Goal: Navigation & Orientation: Find specific page/section

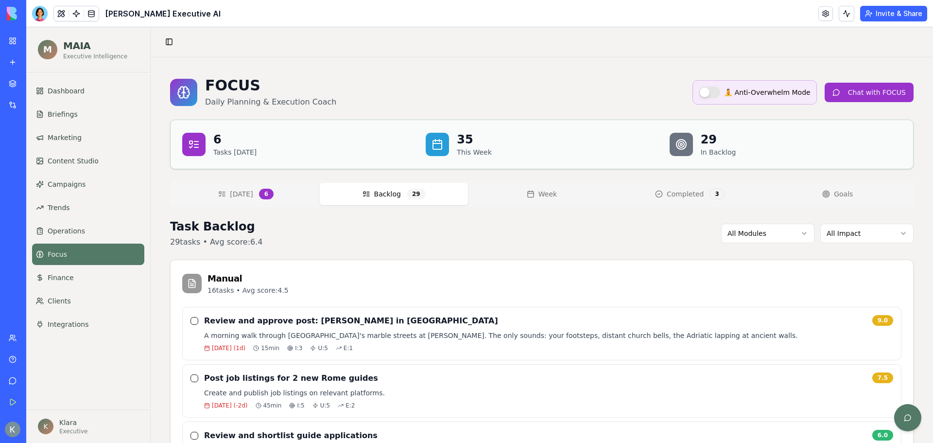
click at [243, 193] on span "Today" at bounding box center [241, 194] width 23 height 10
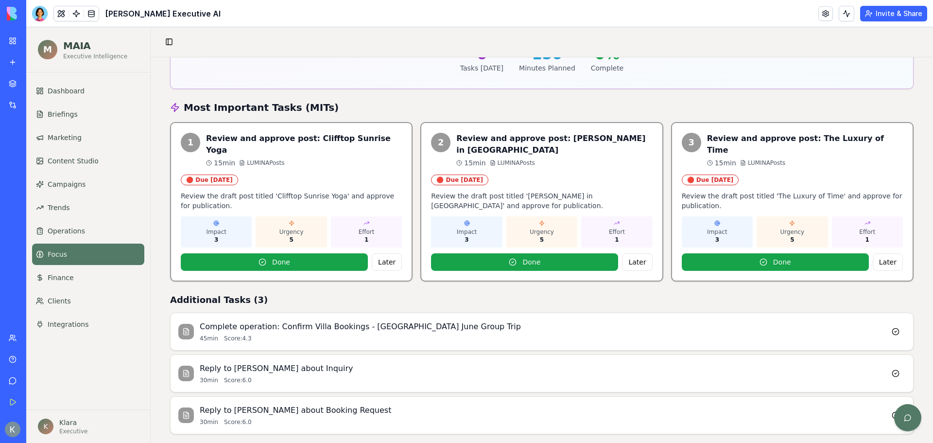
scroll to position [243, 0]
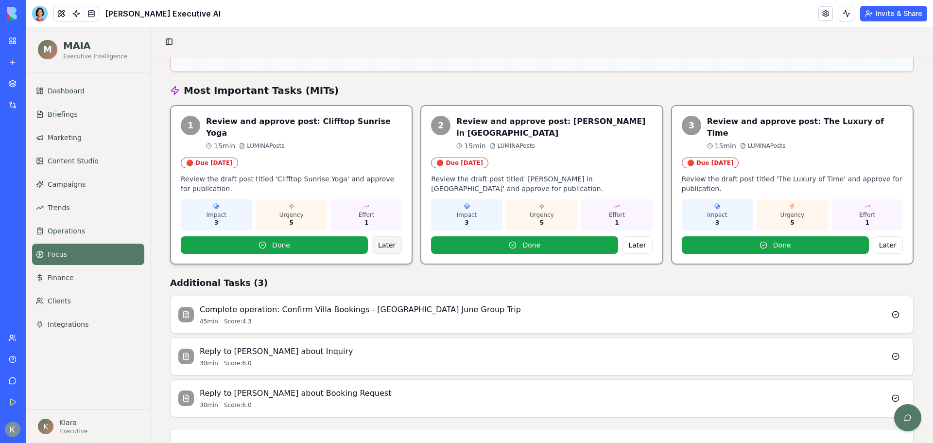
click at [388, 236] on button "Later" at bounding box center [387, 244] width 30 height 17
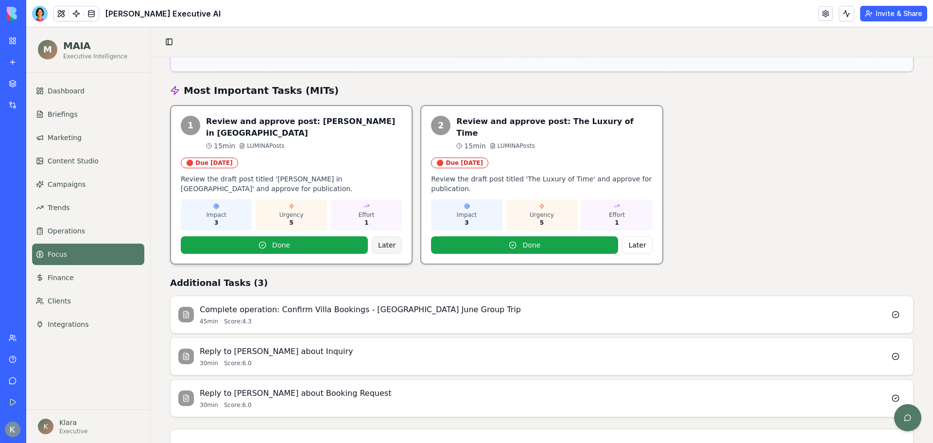
click at [390, 236] on button "Later" at bounding box center [387, 244] width 30 height 17
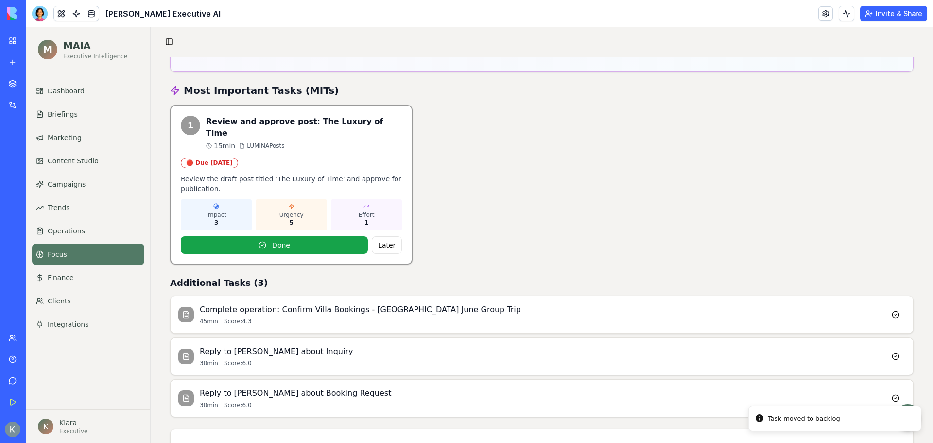
click at [390, 236] on button "Later" at bounding box center [387, 244] width 30 height 17
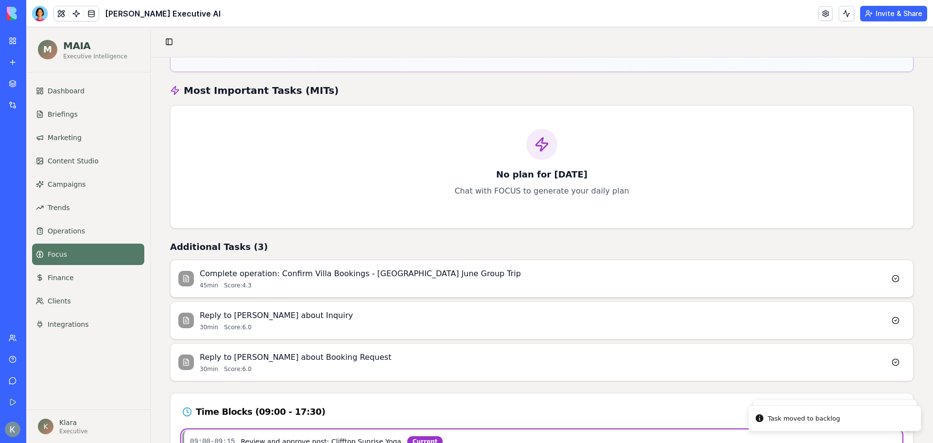
click at [439, 277] on h4 "Complete operation: Confirm Villa Bookings - Tuscany June Group Trip" at bounding box center [543, 274] width 686 height 12
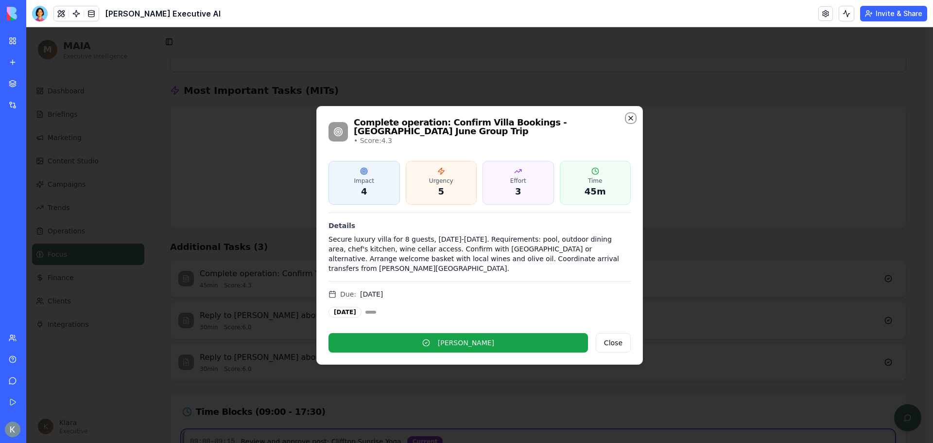
click at [631, 122] on icon "button" at bounding box center [631, 118] width 8 height 8
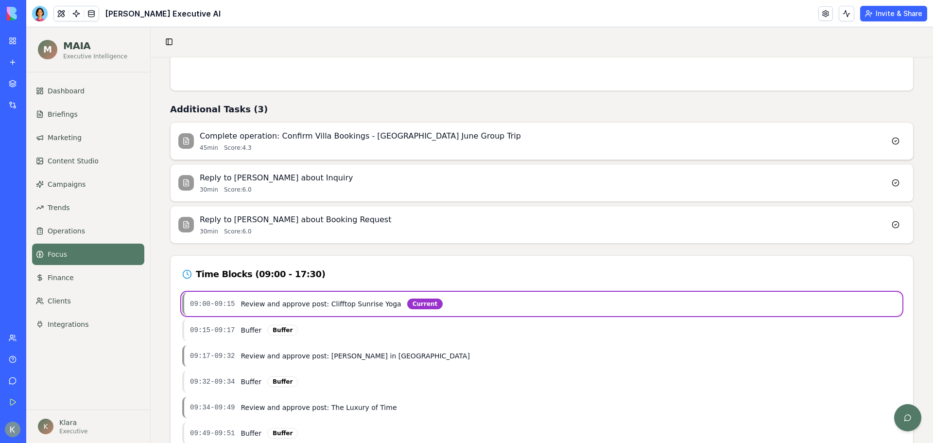
scroll to position [343, 0]
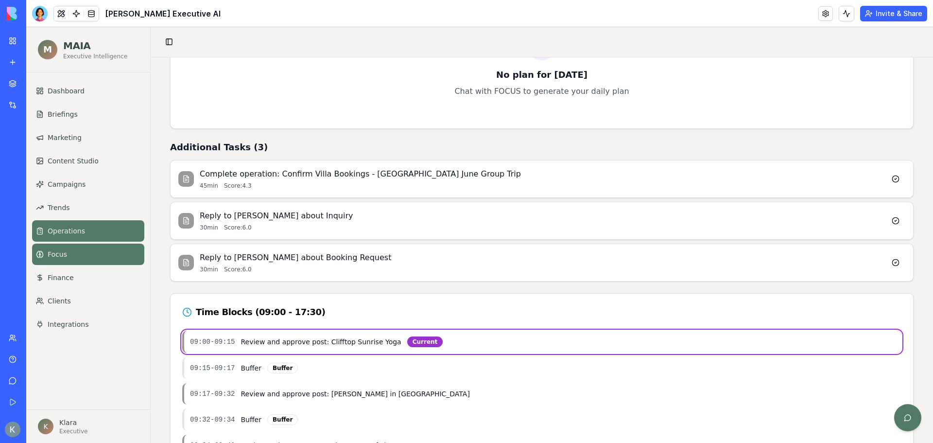
click at [69, 237] on link "Operations" at bounding box center [88, 230] width 112 height 21
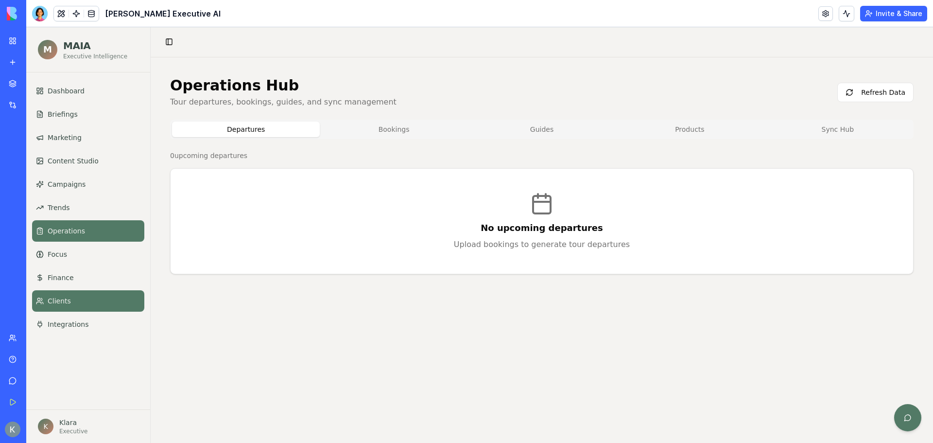
click at [92, 300] on link "Clients" at bounding box center [88, 300] width 112 height 21
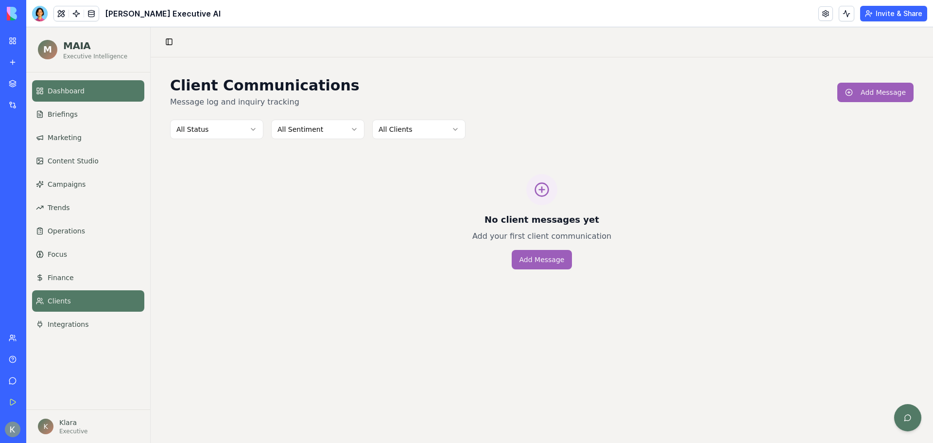
click at [98, 97] on link "Dashboard" at bounding box center [88, 90] width 112 height 21
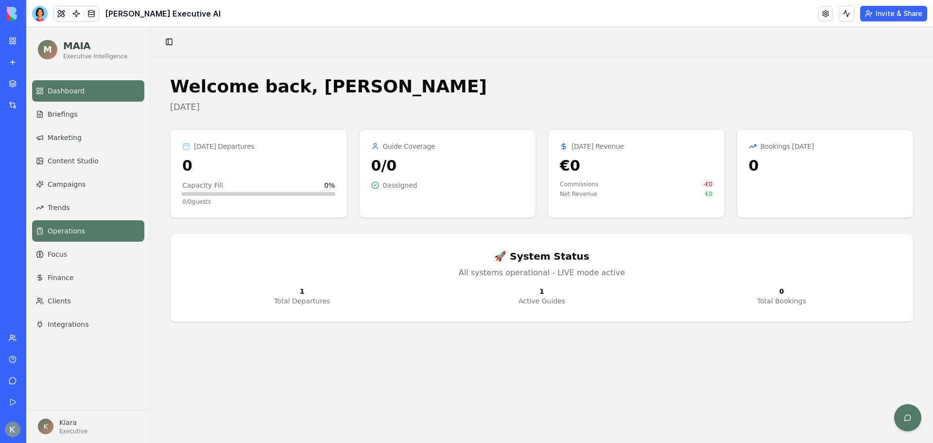
click at [75, 235] on span "Operations" at bounding box center [66, 231] width 37 height 10
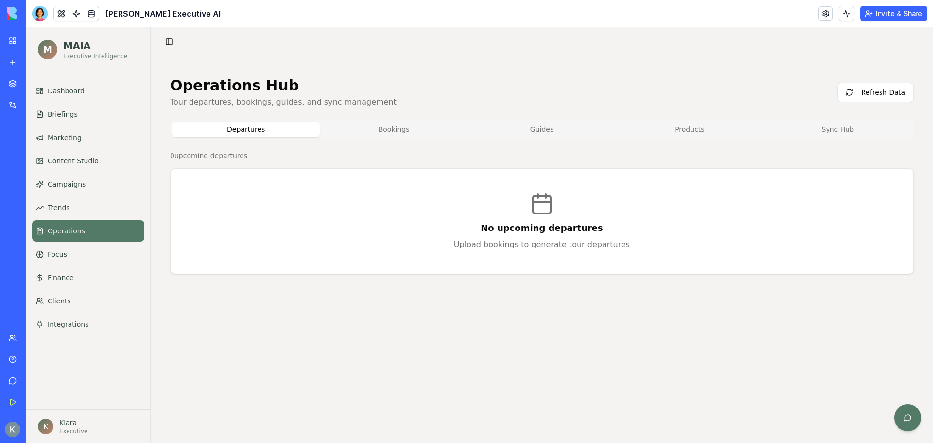
click at [423, 125] on button "Bookings" at bounding box center [394, 129] width 148 height 16
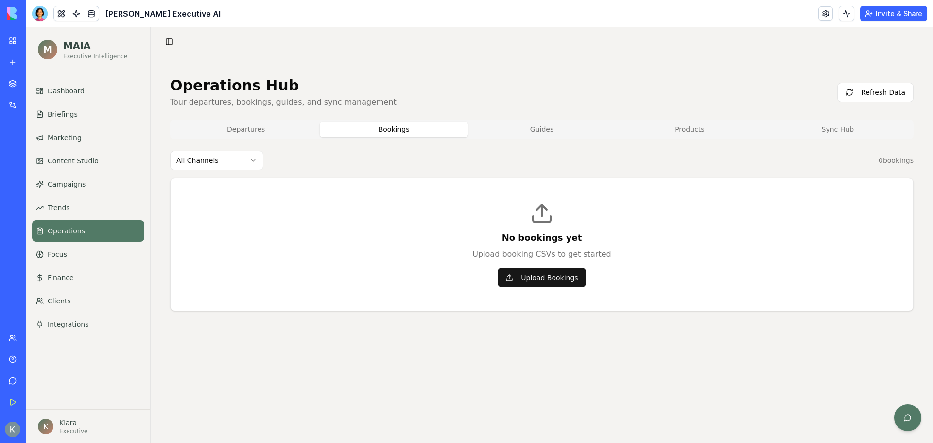
click at [527, 123] on button "Guides" at bounding box center [542, 129] width 148 height 16
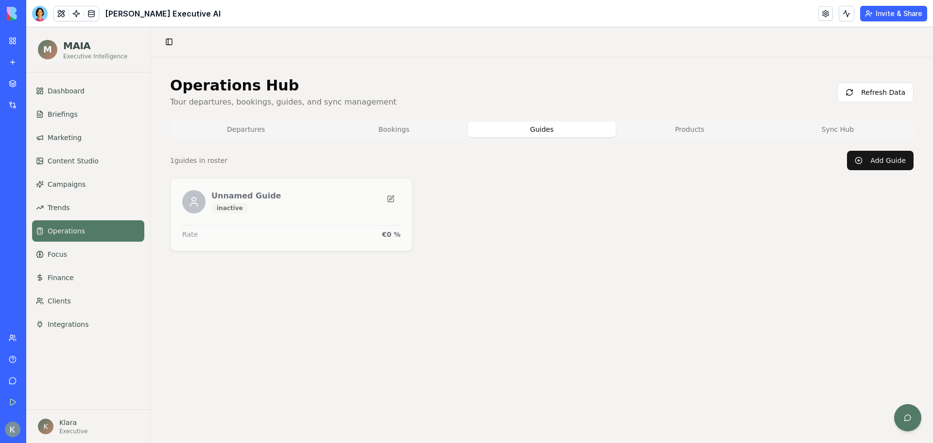
click at [842, 125] on button "Sync Hub" at bounding box center [838, 129] width 148 height 16
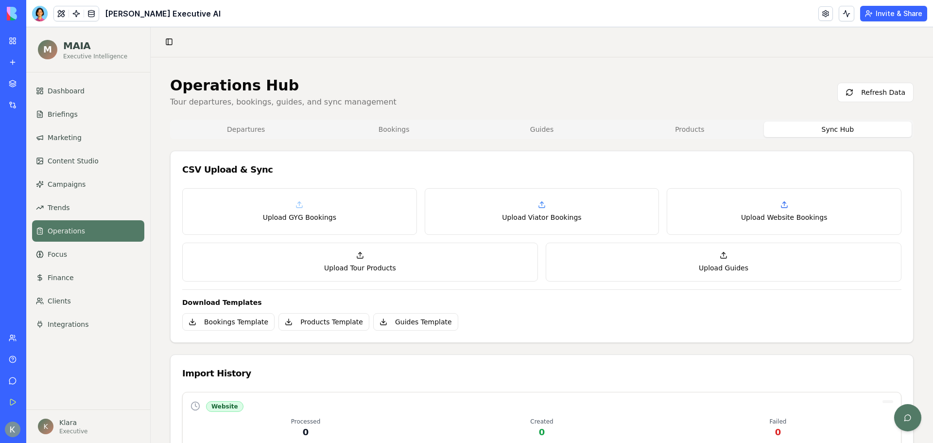
click at [692, 128] on button "Products" at bounding box center [690, 129] width 148 height 16
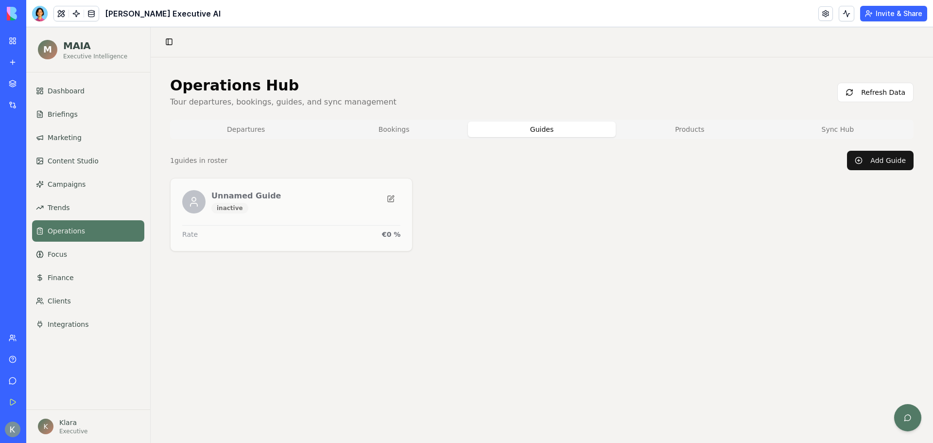
click at [583, 127] on button "Guides" at bounding box center [542, 129] width 148 height 16
click at [363, 131] on button "Bookings" at bounding box center [394, 129] width 148 height 16
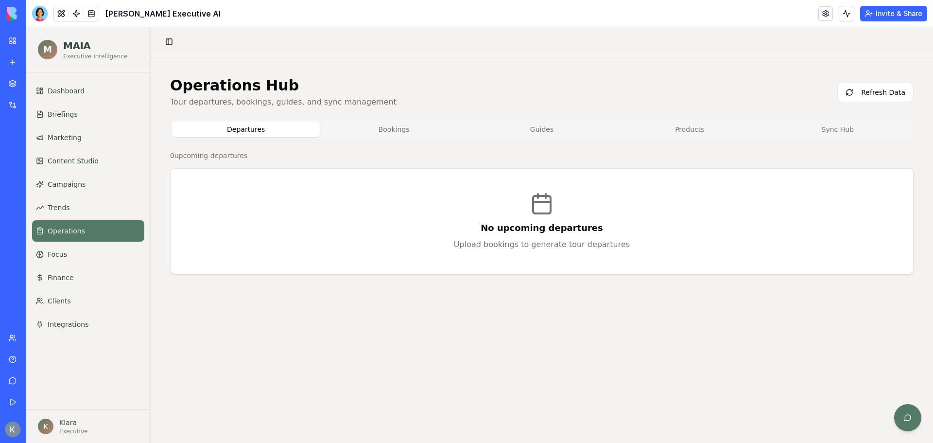
click at [268, 130] on button "Departures" at bounding box center [246, 129] width 148 height 16
click at [87, 94] on link "Dashboard" at bounding box center [88, 90] width 112 height 21
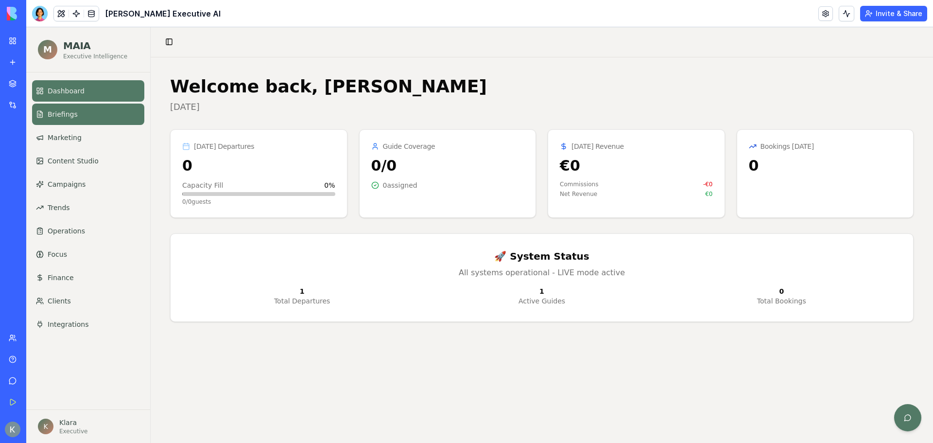
click at [76, 123] on link "Briefings" at bounding box center [88, 114] width 112 height 21
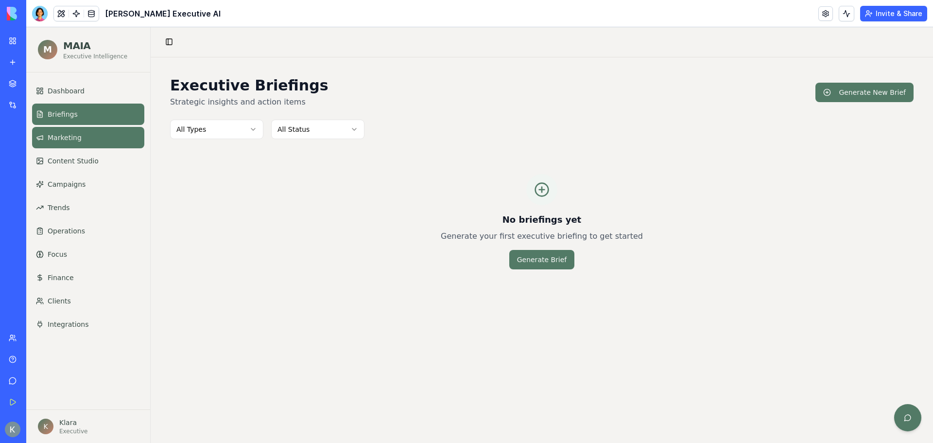
click at [80, 144] on link "Marketing" at bounding box center [88, 137] width 112 height 21
